Goal: Check status

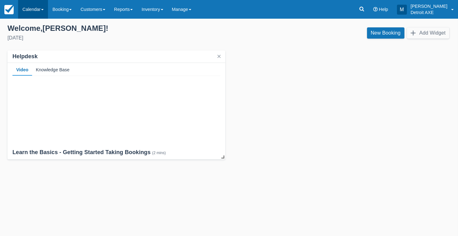
click at [36, 7] on link "Calendar" at bounding box center [33, 9] width 30 height 19
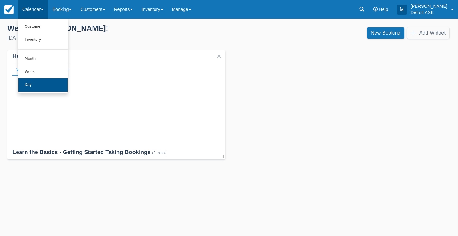
click at [45, 80] on link "Day" at bounding box center [42, 84] width 49 height 13
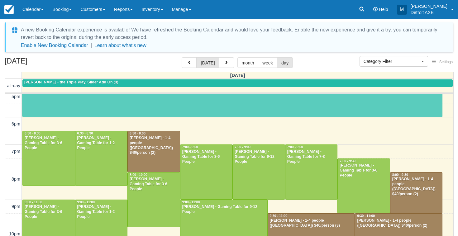
scroll to position [196, 0]
click at [404, 58] on span "Category Filter" at bounding box center [391, 61] width 56 height 6
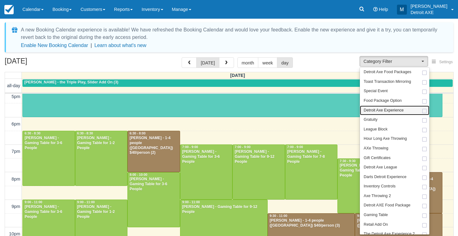
click at [406, 107] on link "Detroit Axe Experience" at bounding box center [393, 111] width 69 height 10
select select "14"
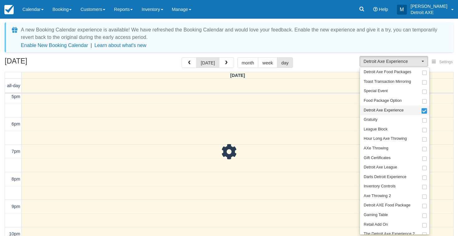
scroll to position [196, 0]
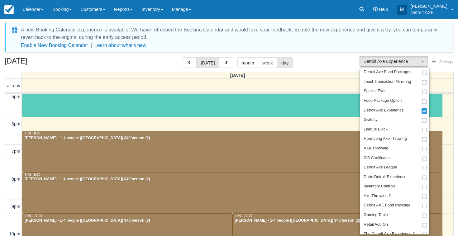
click at [326, 63] on div "September 19, 2025 today month week day" at bounding box center [229, 63] width 448 height 13
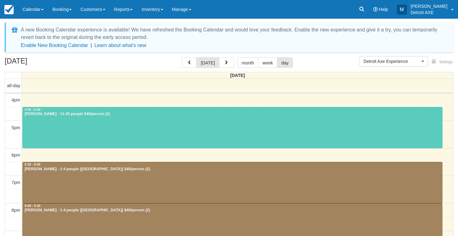
scroll to position [164, 0]
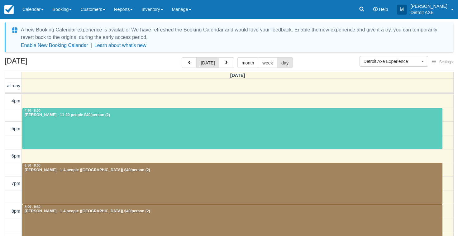
click at [280, 125] on div at bounding box center [232, 128] width 419 height 41
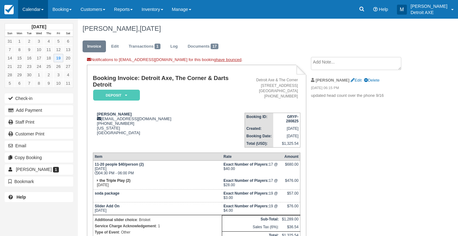
click at [43, 13] on link "Calendar" at bounding box center [33, 9] width 30 height 19
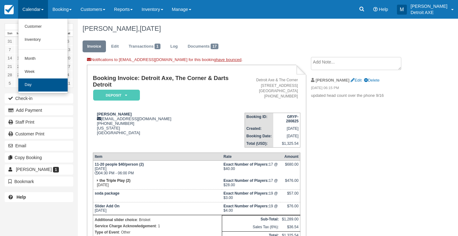
click at [59, 86] on link "Day" at bounding box center [42, 84] width 49 height 13
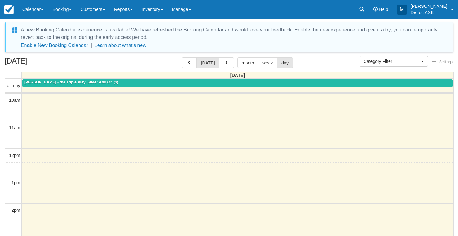
select select
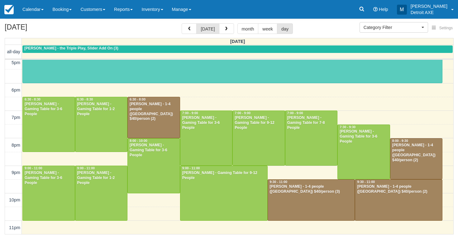
scroll to position [34, 0]
